Goal: Participate in discussion

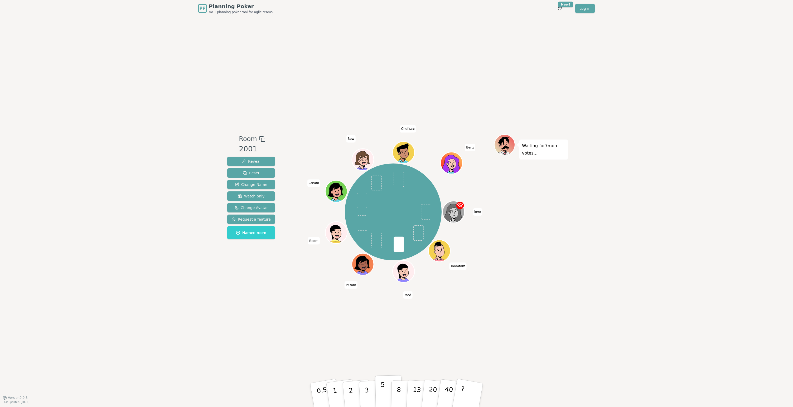
click at [380, 389] on button "5" at bounding box center [388, 396] width 27 height 40
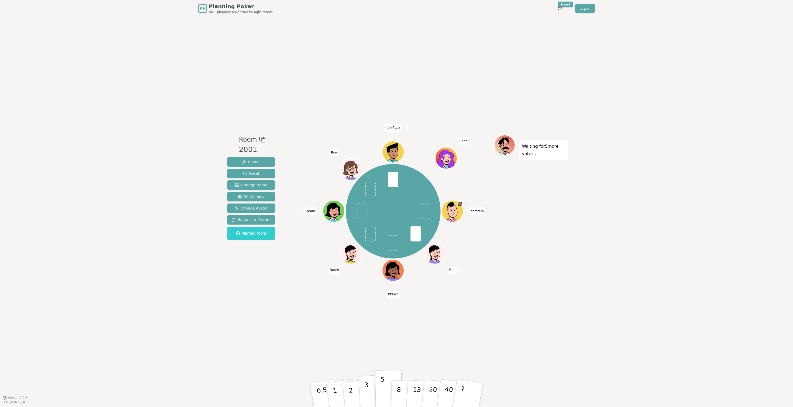
click at [372, 395] on button "3" at bounding box center [372, 395] width 29 height 41
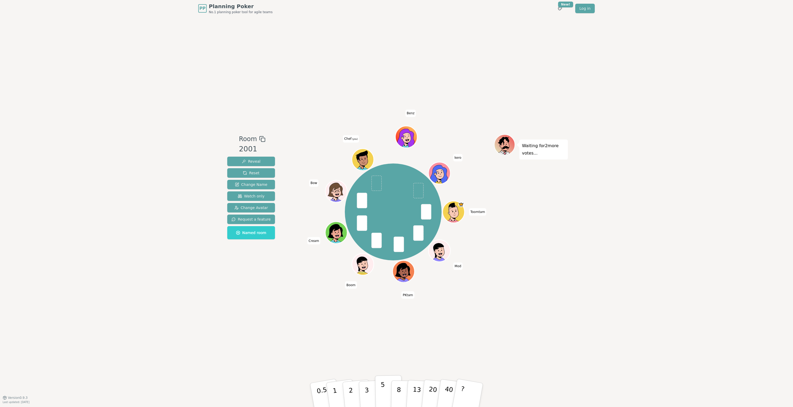
click at [383, 392] on p "5" at bounding box center [383, 395] width 4 height 28
click at [370, 385] on button "3" at bounding box center [372, 395] width 29 height 41
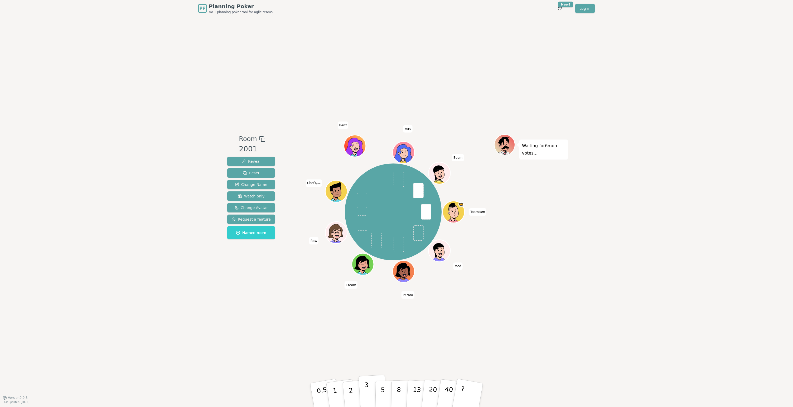
click at [370, 391] on button "3" at bounding box center [372, 395] width 29 height 41
click at [414, 390] on p "13" at bounding box center [417, 395] width 10 height 29
click at [416, 390] on p "13" at bounding box center [417, 395] width 10 height 29
click at [368, 315] on div "Room 2001 Reveal Reset Change Name Watch only Change Avatar Request a feature N…" at bounding box center [396, 207] width 343 height 381
click at [397, 391] on p "8" at bounding box center [398, 395] width 4 height 28
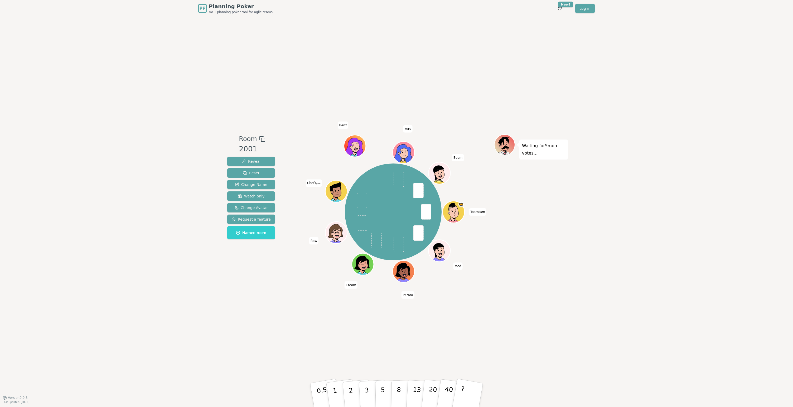
click at [386, 335] on div "Room 2001 Reveal Reset Change Name Watch only Change Avatar Request a feature N…" at bounding box center [396, 207] width 343 height 381
click at [379, 395] on button "5" at bounding box center [388, 396] width 27 height 40
click at [514, 329] on div "Room 2001 Reveal Reset Change Name Watch only Change Avatar Request a feature N…" at bounding box center [396, 207] width 343 height 381
click at [355, 354] on div "Room 2001 Reveal Reset Change Name Watch only Change Avatar Request a feature N…" at bounding box center [396, 207] width 343 height 381
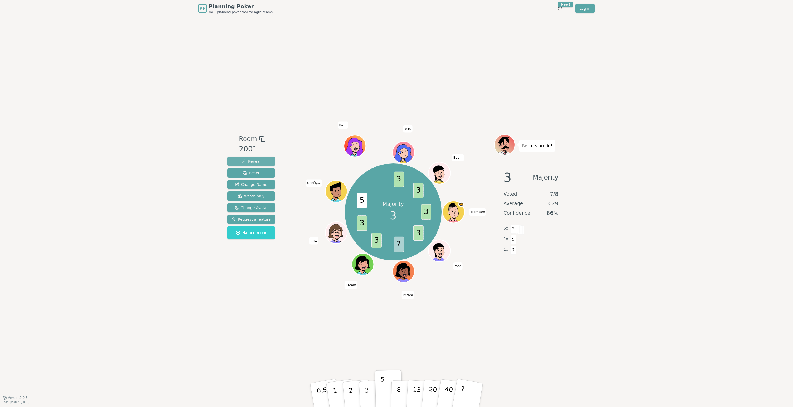
click at [244, 158] on button "Reveal" at bounding box center [251, 161] width 48 height 9
click at [259, 176] on button "Reset" at bounding box center [251, 172] width 48 height 9
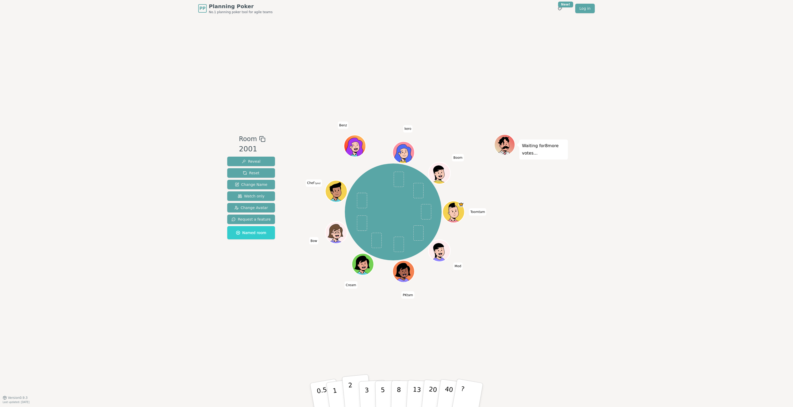
click at [351, 398] on p "2" at bounding box center [351, 396] width 7 height 29
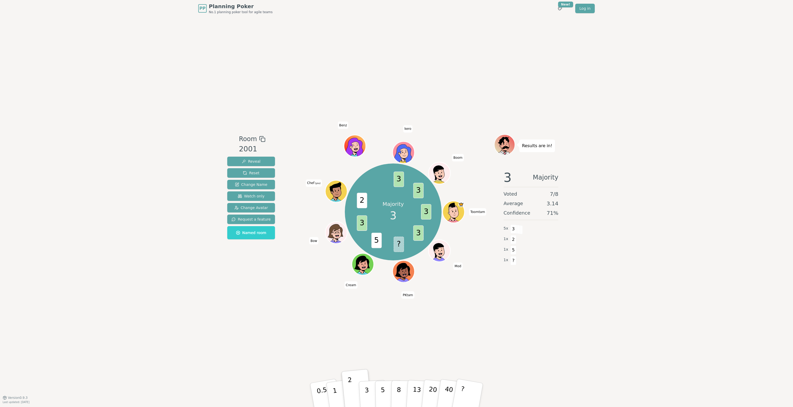
drag, startPoint x: 365, startPoint y: 396, endPoint x: 293, endPoint y: 359, distance: 80.9
click at [293, 359] on div "Room 2001 Reveal Reset Change Name Watch only Change Avatar Request a feature N…" at bounding box center [396, 207] width 343 height 381
click at [244, 172] on span "Reset" at bounding box center [251, 173] width 17 height 5
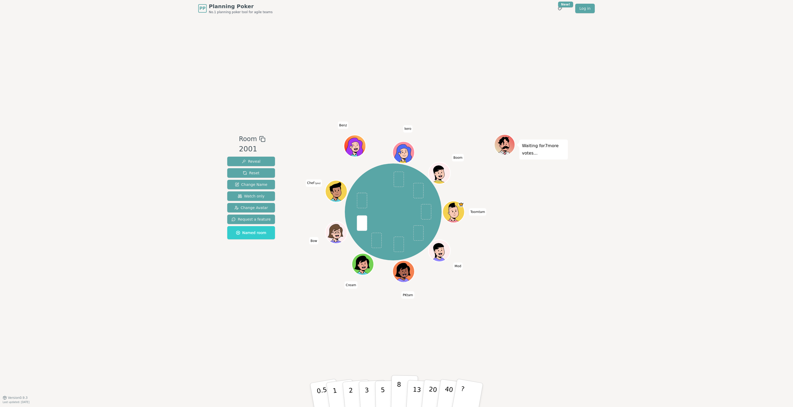
click at [394, 392] on button "8" at bounding box center [404, 396] width 27 height 40
click at [390, 352] on div "Room 2001 Reveal Reset Change Name Watch only Change Avatar Request a feature N…" at bounding box center [396, 207] width 343 height 381
click at [385, 389] on button "5" at bounding box center [388, 396] width 27 height 40
click at [402, 367] on div "Room 2001 Reveal Reset Change Name Watch only Change Avatar Request a feature N…" at bounding box center [396, 207] width 343 height 381
click at [396, 390] on button "8" at bounding box center [404, 396] width 27 height 40
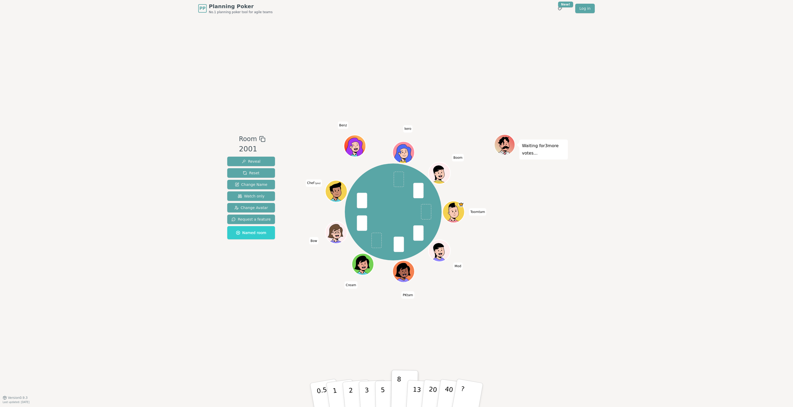
click at [391, 370] on button "8" at bounding box center [404, 390] width 27 height 40
click at [335, 357] on div "Room 2001 Reveal Reset Change Name Watch only Change Avatar Request a feature N…" at bounding box center [396, 207] width 343 height 381
click at [415, 368] on div "Room 2001 Reveal Reset Change Name Watch only Change Avatar Request a feature N…" at bounding box center [396, 207] width 343 height 381
click at [397, 394] on p "8" at bounding box center [398, 395] width 4 height 28
